Goal: Information Seeking & Learning: Find contact information

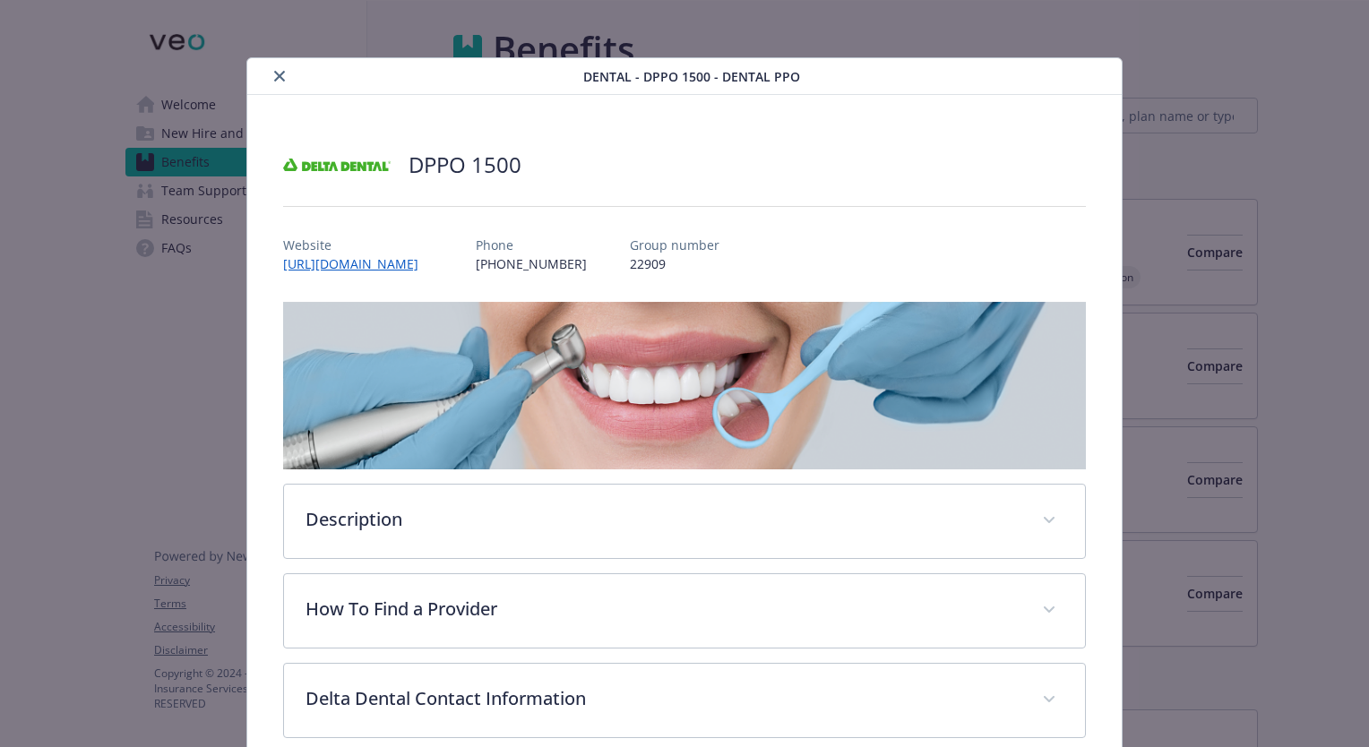
scroll to position [54, 0]
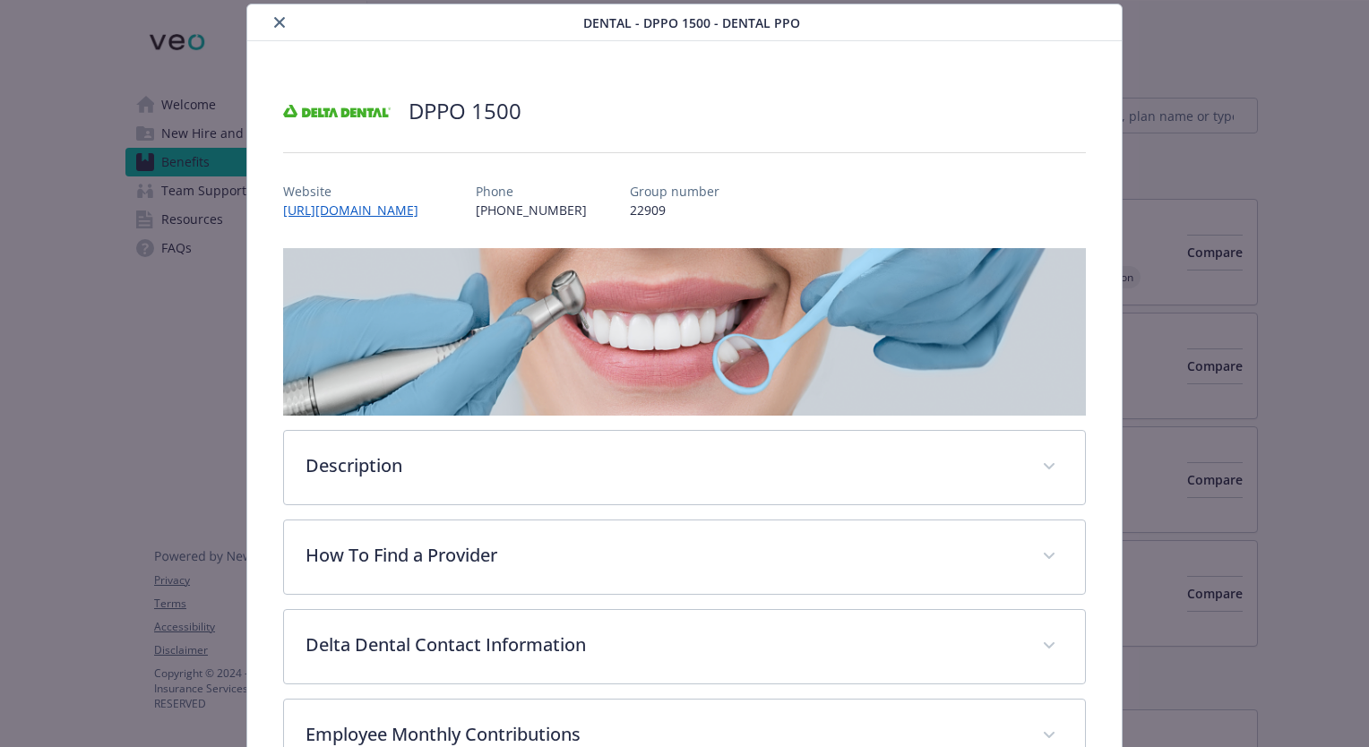
click at [276, 20] on icon "close" at bounding box center [279, 22] width 11 height 11
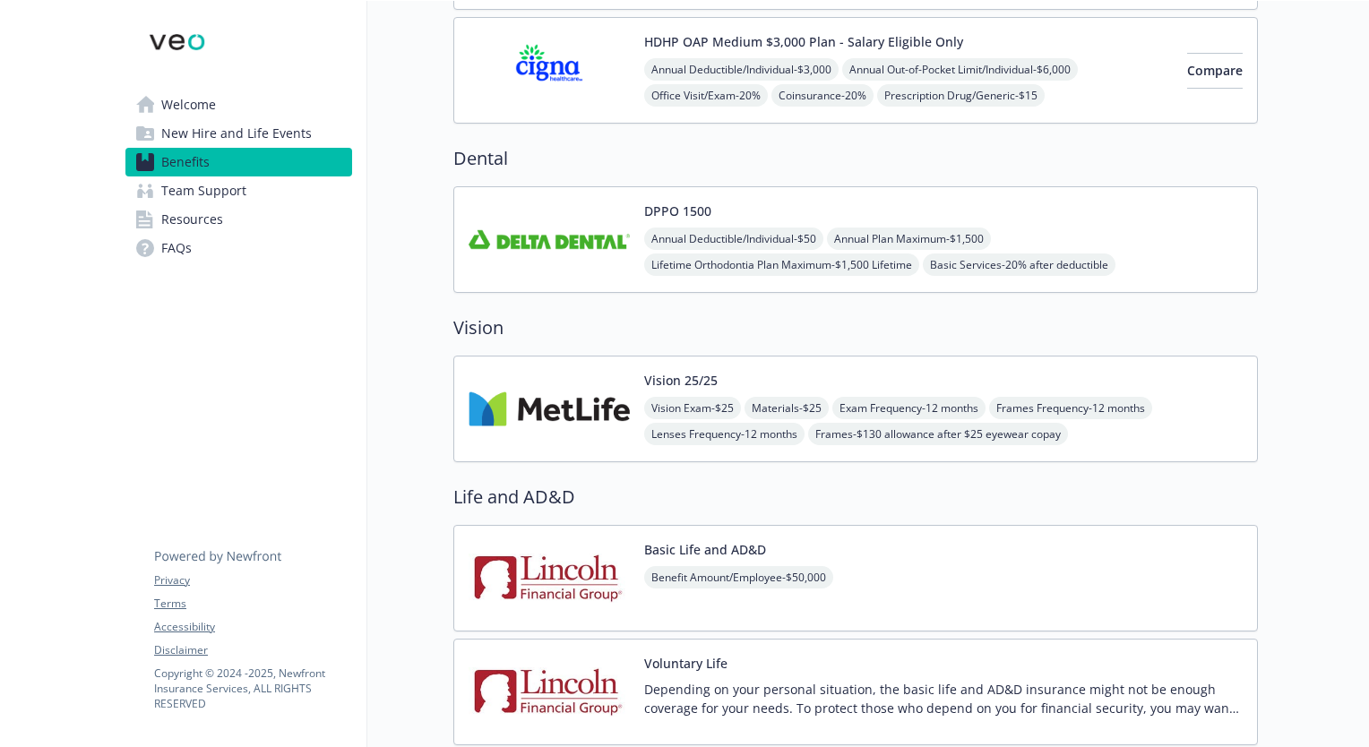
scroll to position [538, 0]
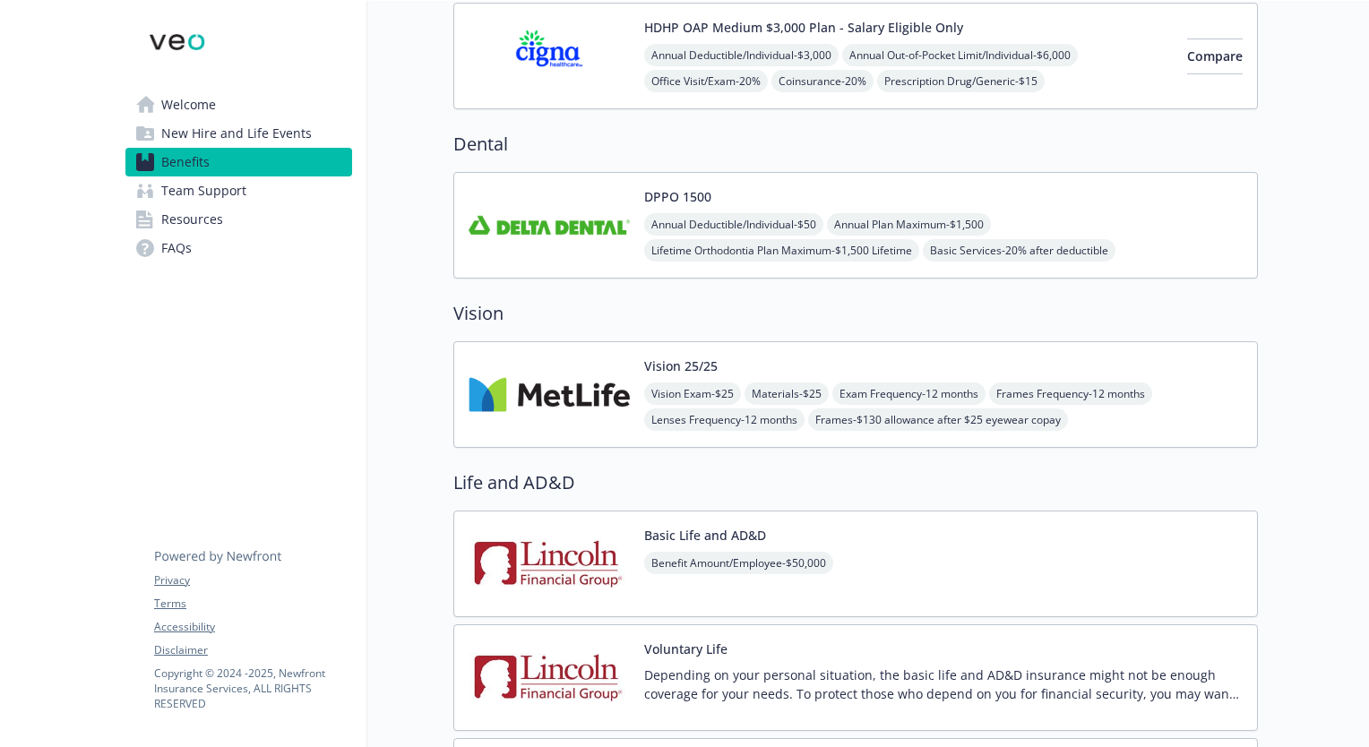
click at [1159, 357] on div "Vision 25/25 Vision Exam - $25 Materials - $25 Exam Frequency - 12 months Frame…" at bounding box center [943, 395] width 598 height 76
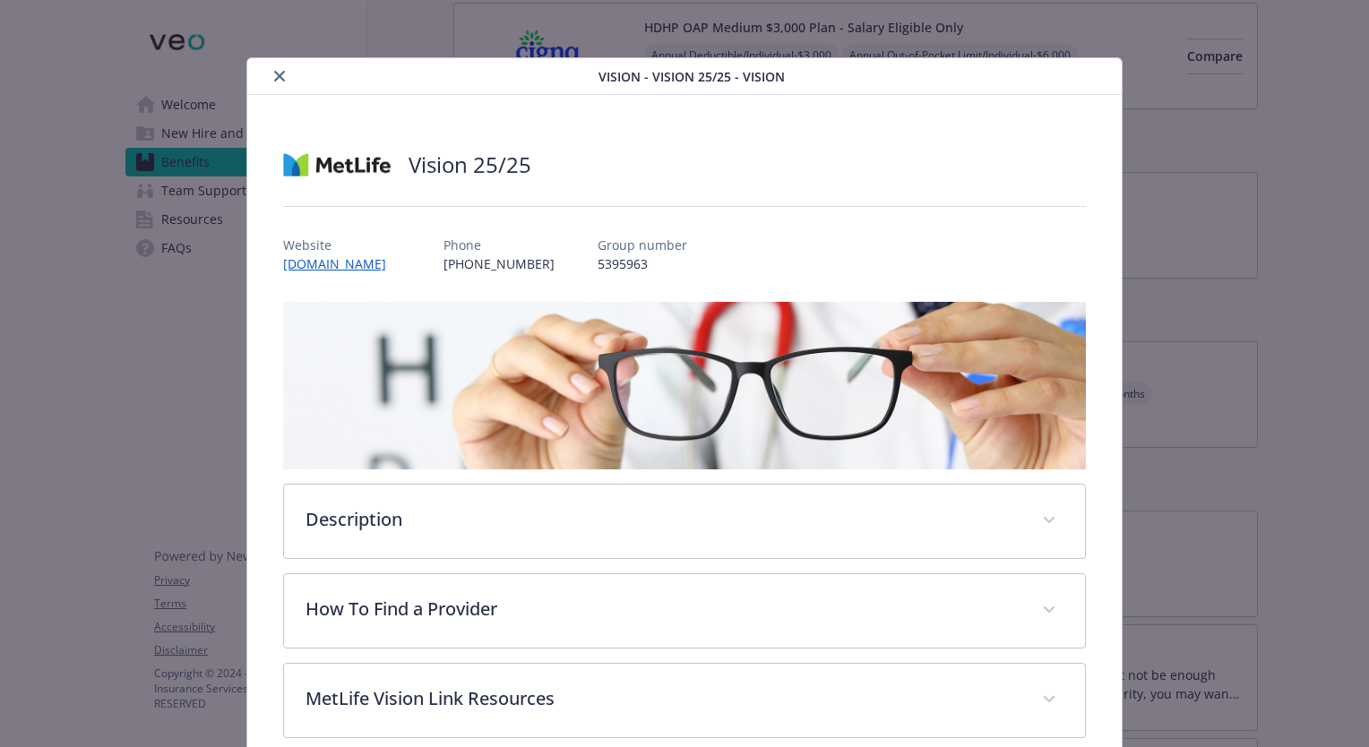
scroll to position [54, 0]
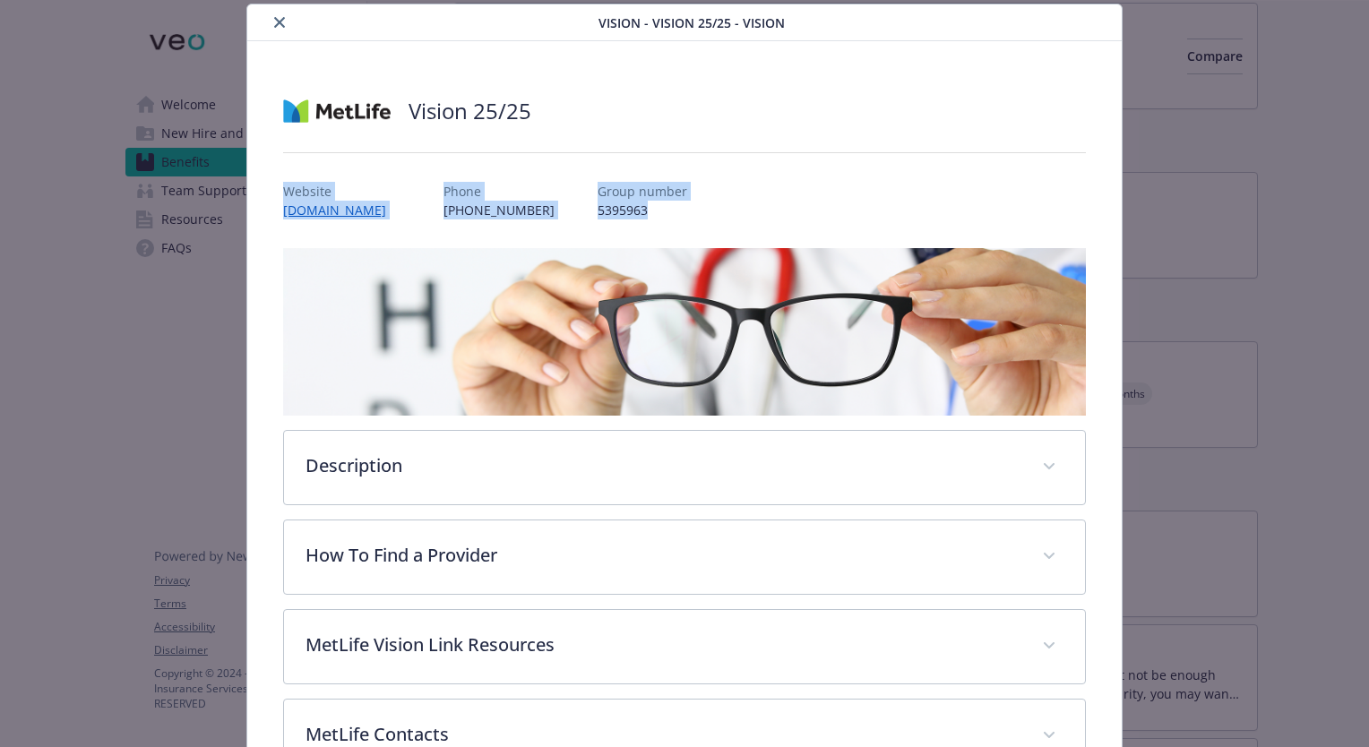
drag, startPoint x: 693, startPoint y: 215, endPoint x: 200, endPoint y: 181, distance: 493.9
click at [200, 181] on div "Vision - Vision 25/25 - Vision Vision 25/25 Website mybenefits.metlife.com Phon…" at bounding box center [684, 545] width 1095 height 1083
drag, startPoint x: 200, startPoint y: 181, endPoint x: 304, endPoint y: 198, distance: 105.3
click at [810, 201] on div "Website mybenefits.metlife.com Phone (833) 393-5433 Group number 5395963" at bounding box center [684, 194] width 803 height 52
drag, startPoint x: 662, startPoint y: 213, endPoint x: 279, endPoint y: 195, distance: 383.9
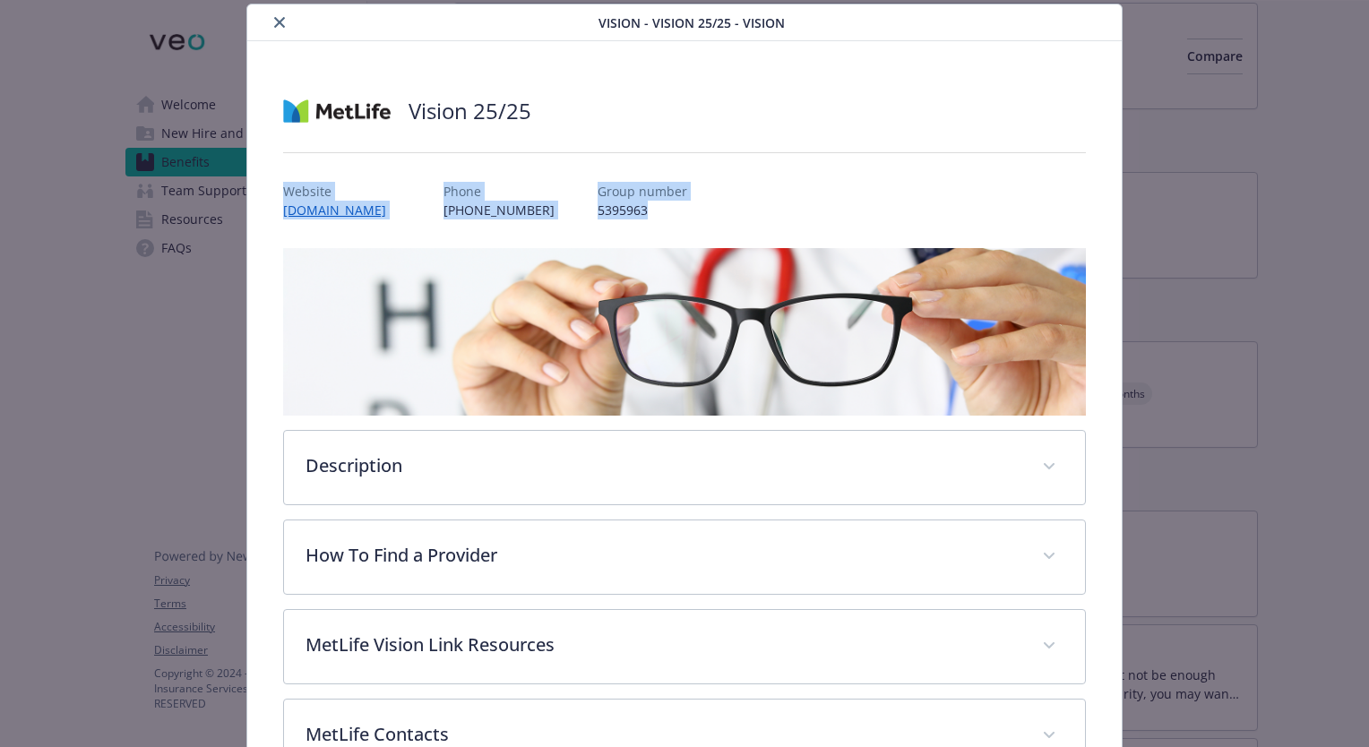
click at [279, 195] on div "Vision 25/25 Website mybenefits.metlife.com Phone (833) 393-5433 Group number 5…" at bounding box center [684, 563] width 874 height 1045
drag, startPoint x: 279, startPoint y: 195, endPoint x: 288, endPoint y: 195, distance: 9.9
copy div "Website mybenefits.metlife.com Phone (833) 393-5433 Group number 5395963"
